Goal: Check status: Check status

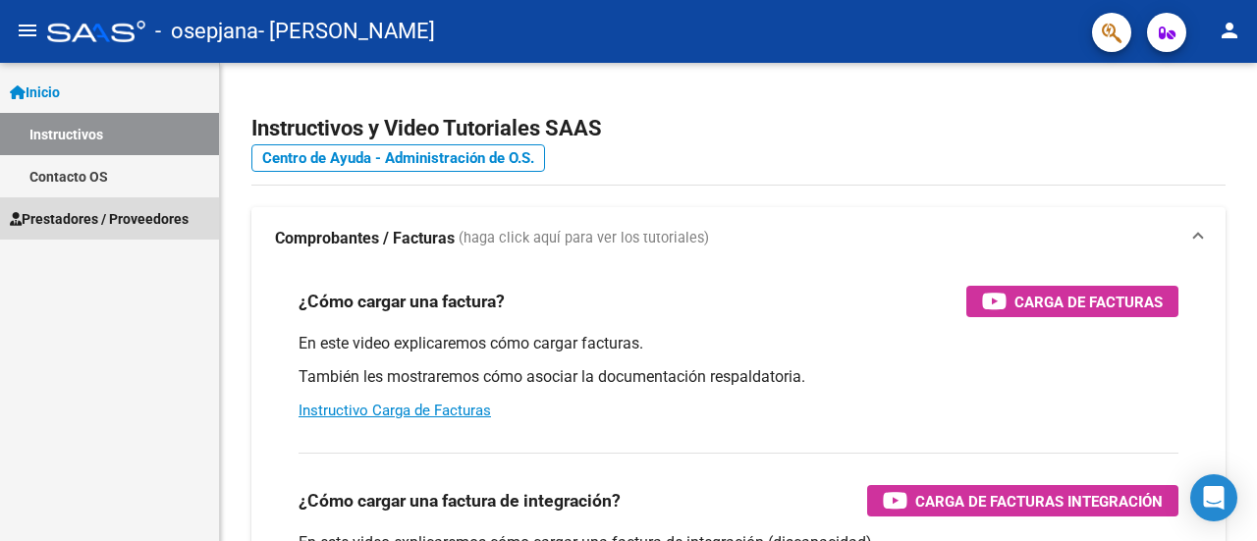
click at [77, 213] on span "Prestadores / Proveedores" at bounding box center [99, 219] width 179 height 22
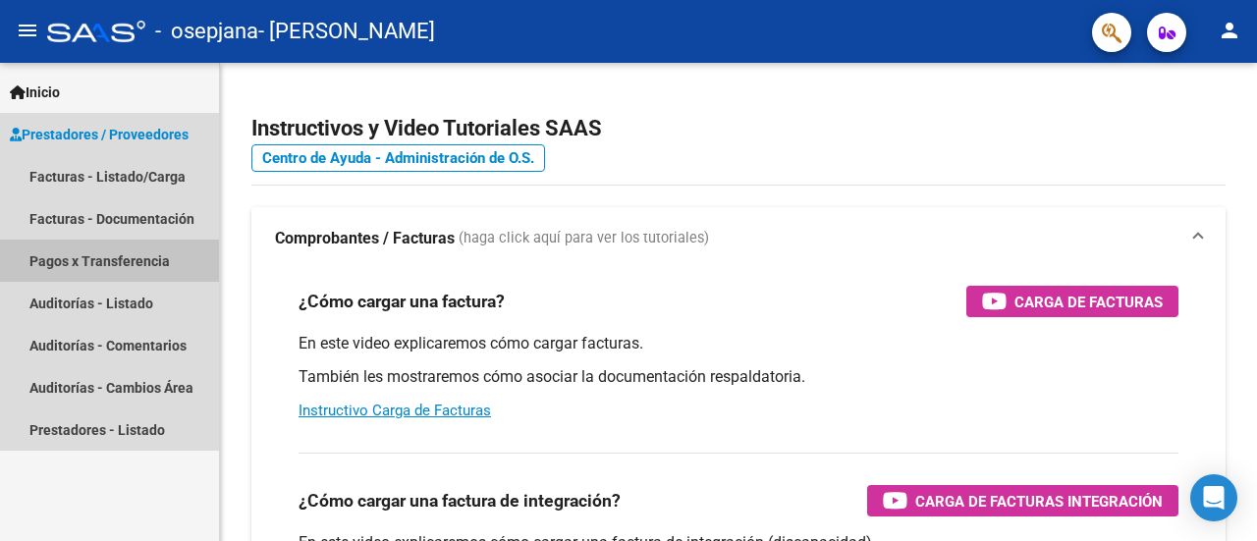
click at [94, 250] on link "Pagos x Transferencia" at bounding box center [109, 261] width 219 height 42
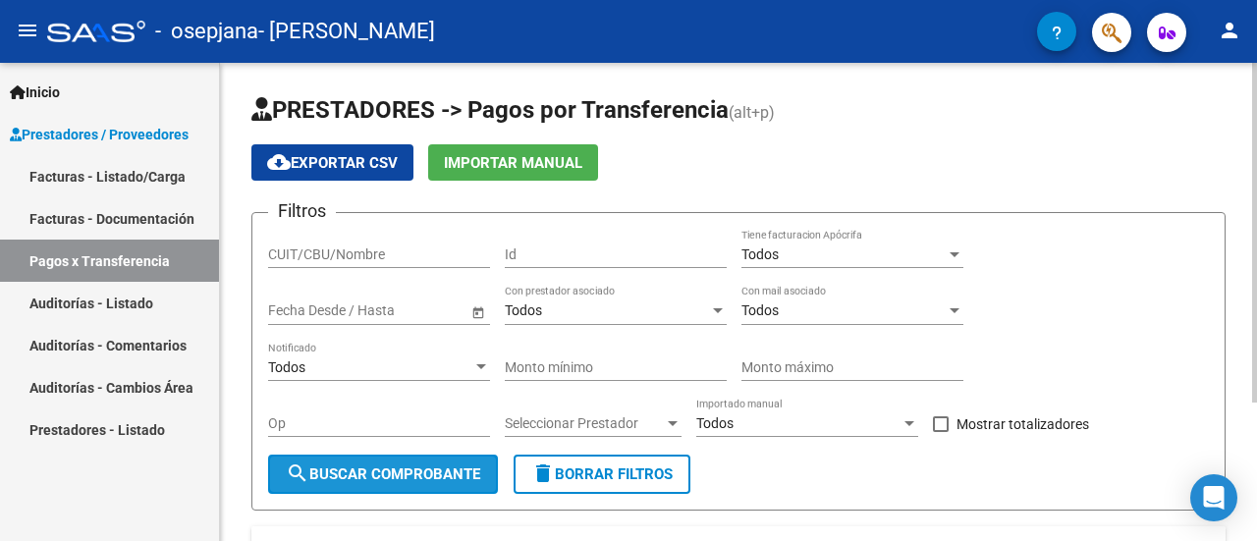
click at [411, 469] on span "search Buscar Comprobante" at bounding box center [383, 475] width 194 height 18
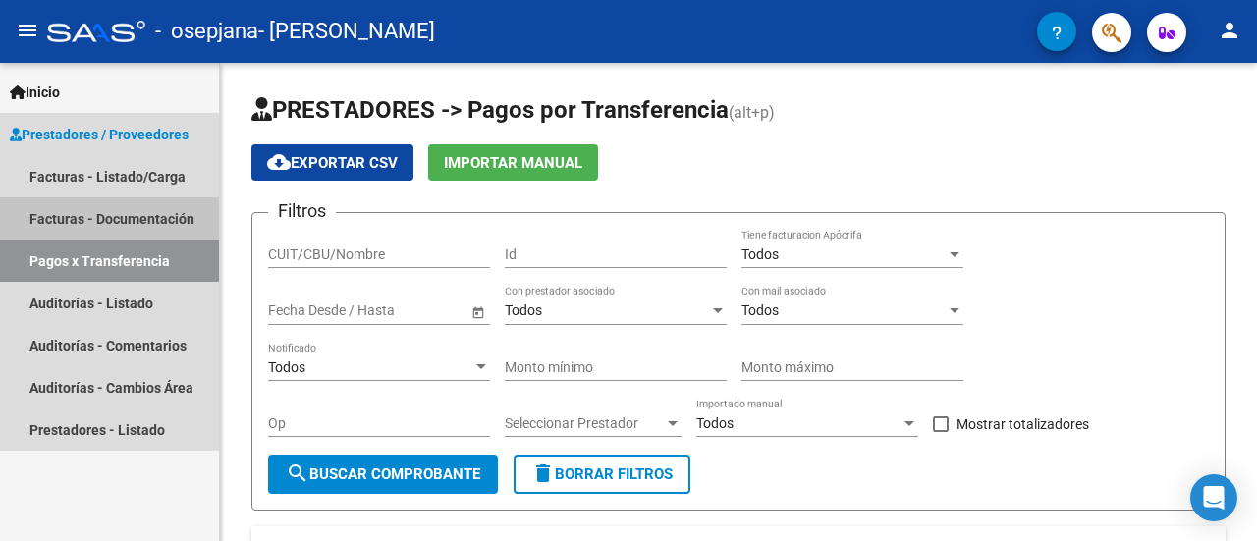
click at [94, 215] on link "Facturas - Documentación" at bounding box center [109, 218] width 219 height 42
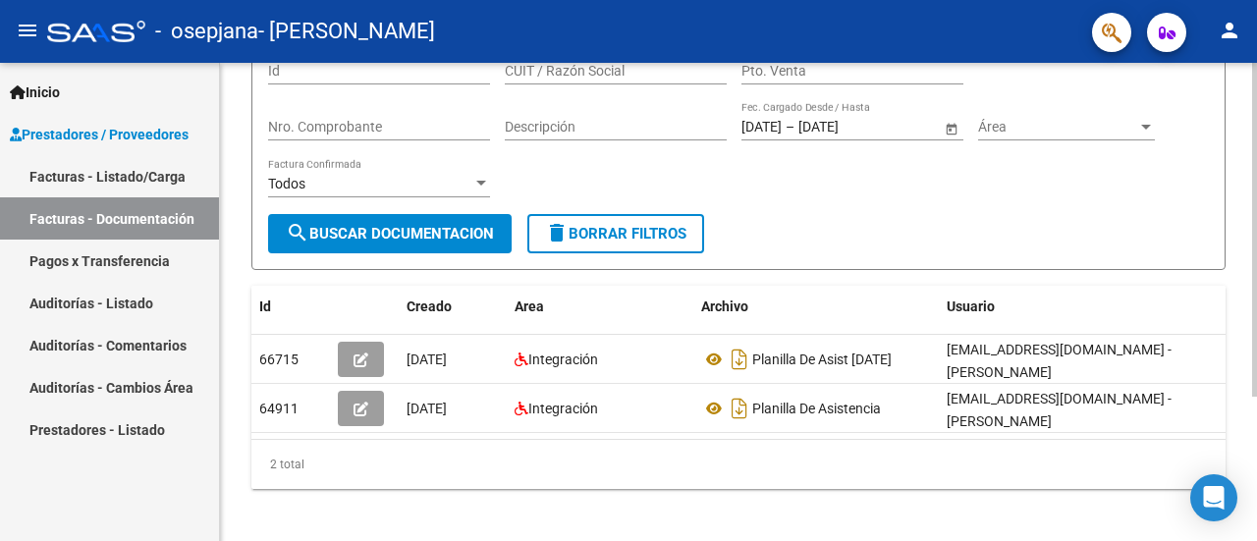
scroll to position [197, 0]
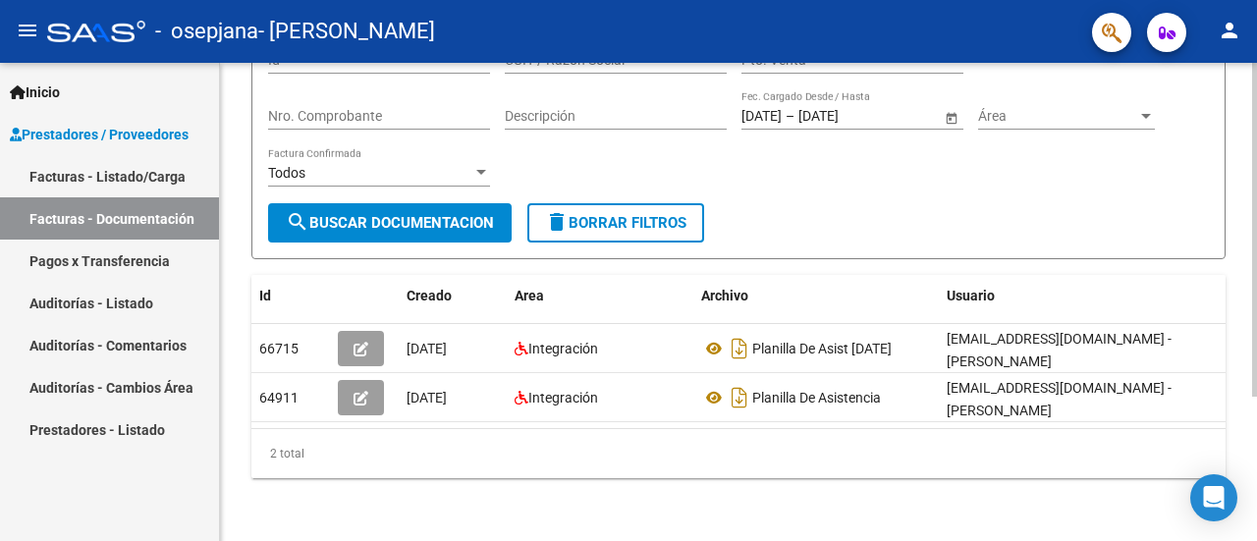
click at [1256, 496] on div at bounding box center [1254, 374] width 5 height 334
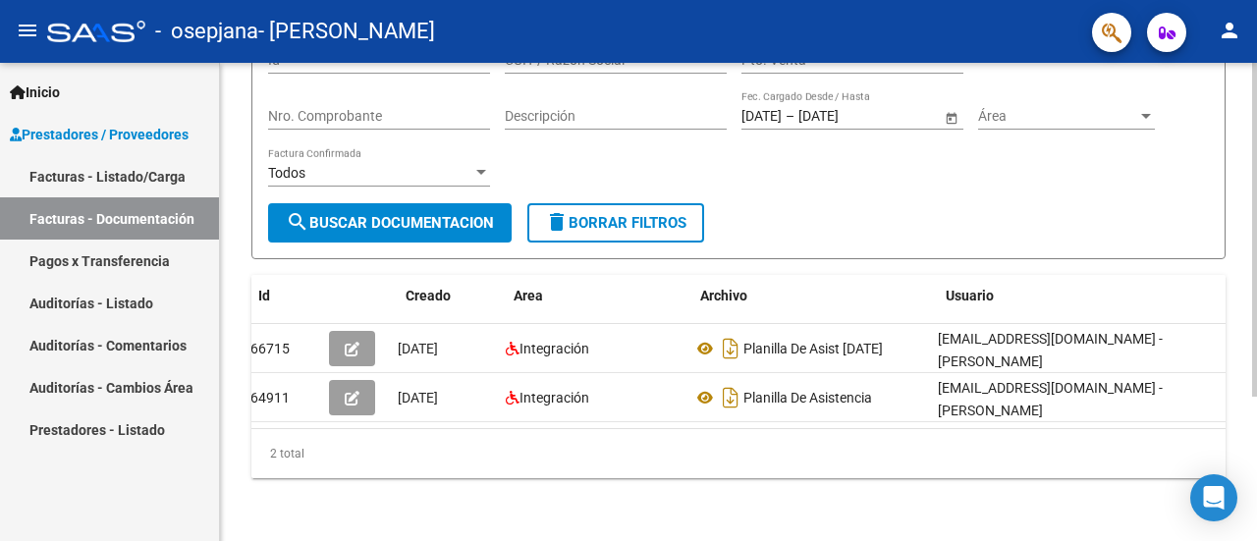
scroll to position [0, 0]
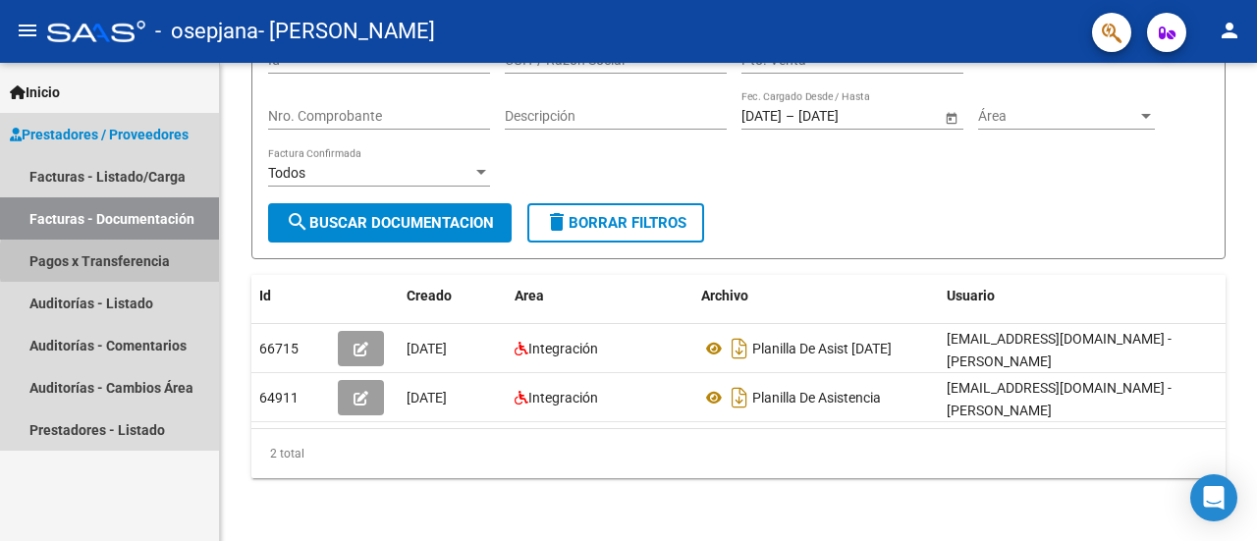
click at [163, 261] on link "Pagos x Transferencia" at bounding box center [109, 261] width 219 height 42
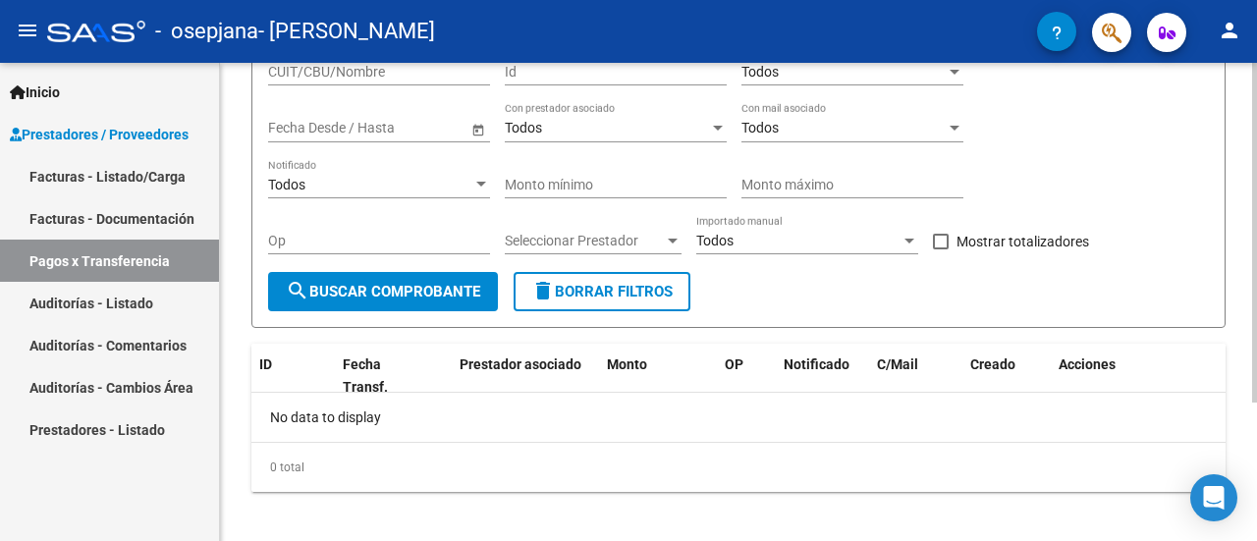
scroll to position [194, 0]
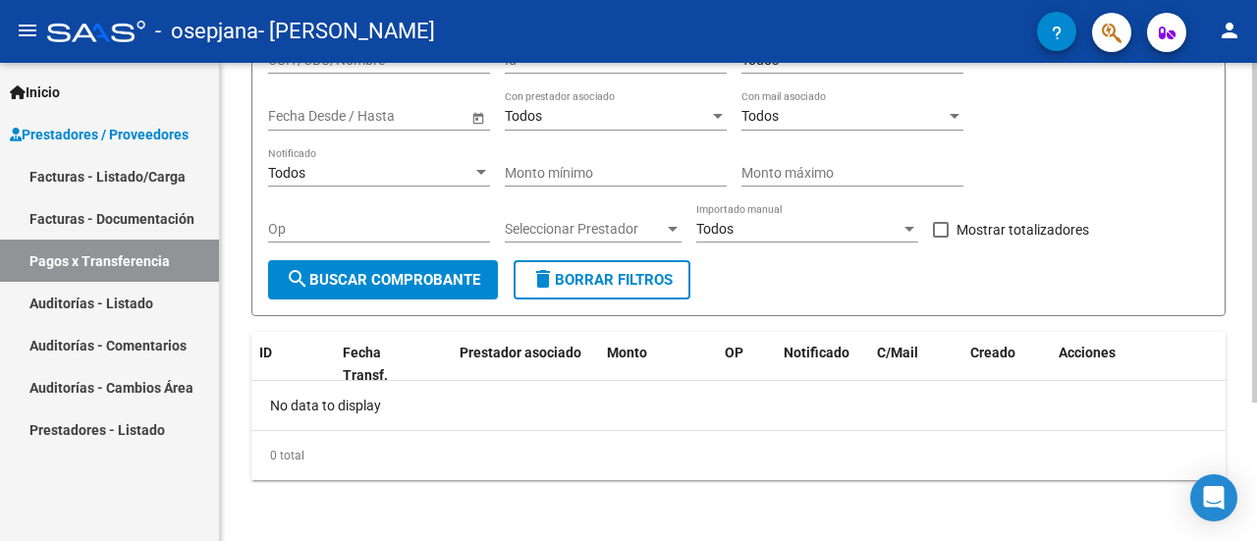
click at [1256, 496] on div at bounding box center [1254, 369] width 5 height 340
